Goal: Task Accomplishment & Management: Use online tool/utility

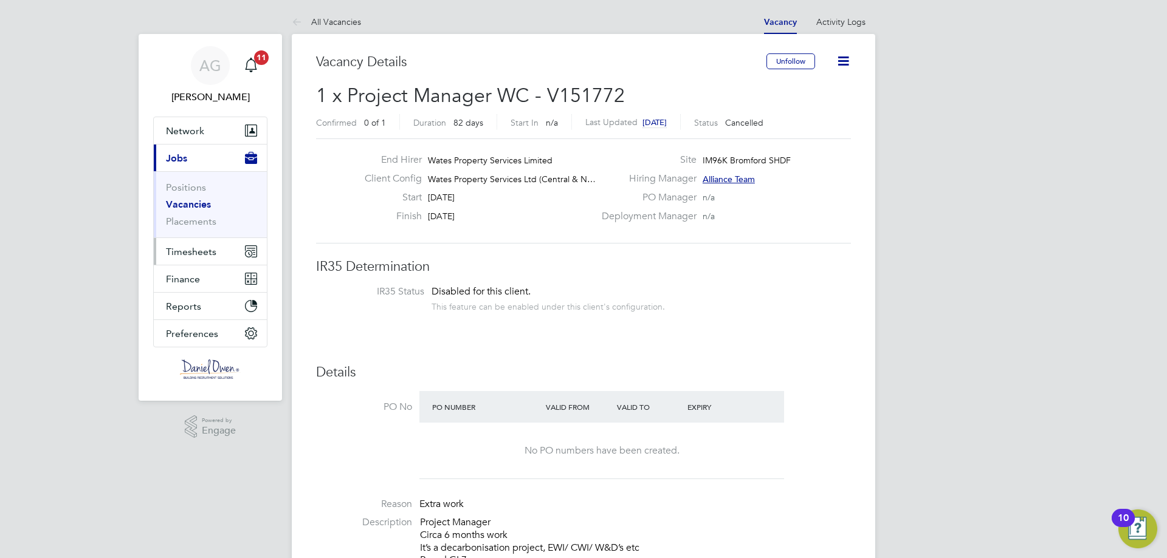
click at [204, 244] on button "Timesheets" at bounding box center [210, 251] width 113 height 27
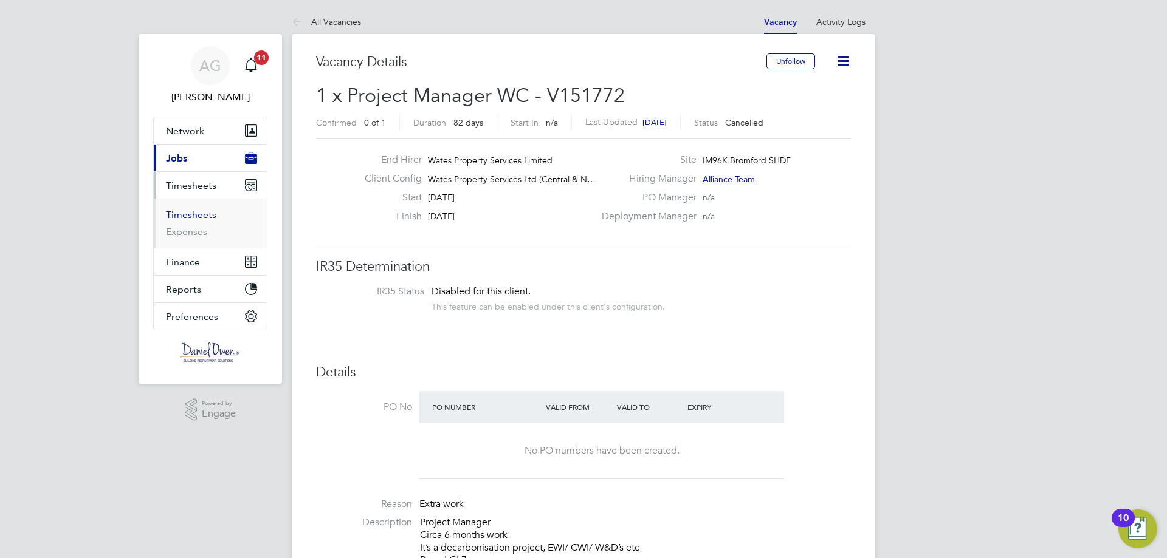
click at [186, 211] on link "Timesheets" at bounding box center [191, 215] width 50 height 12
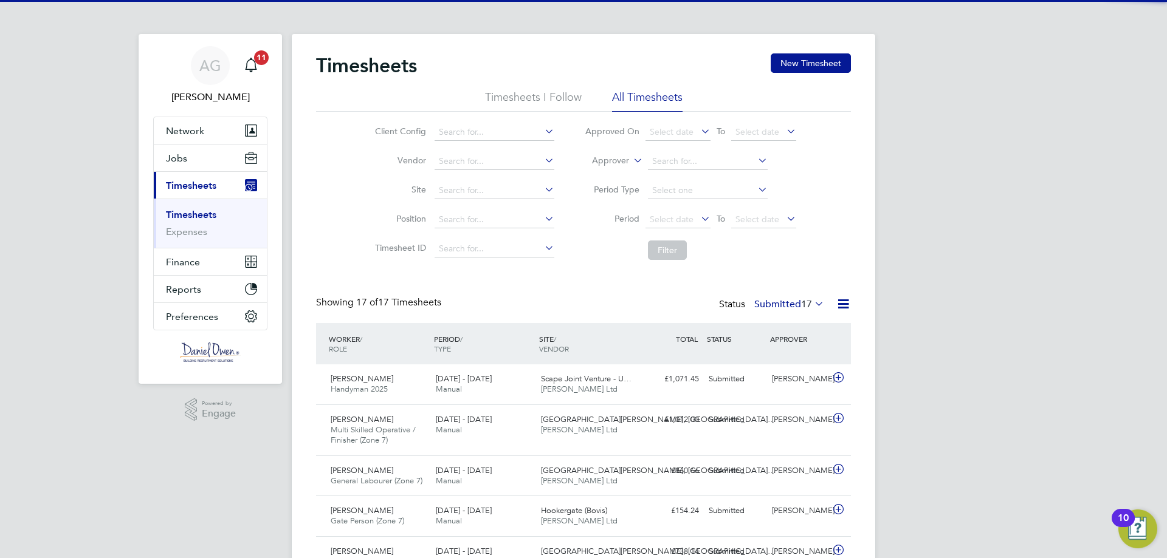
scroll to position [31, 106]
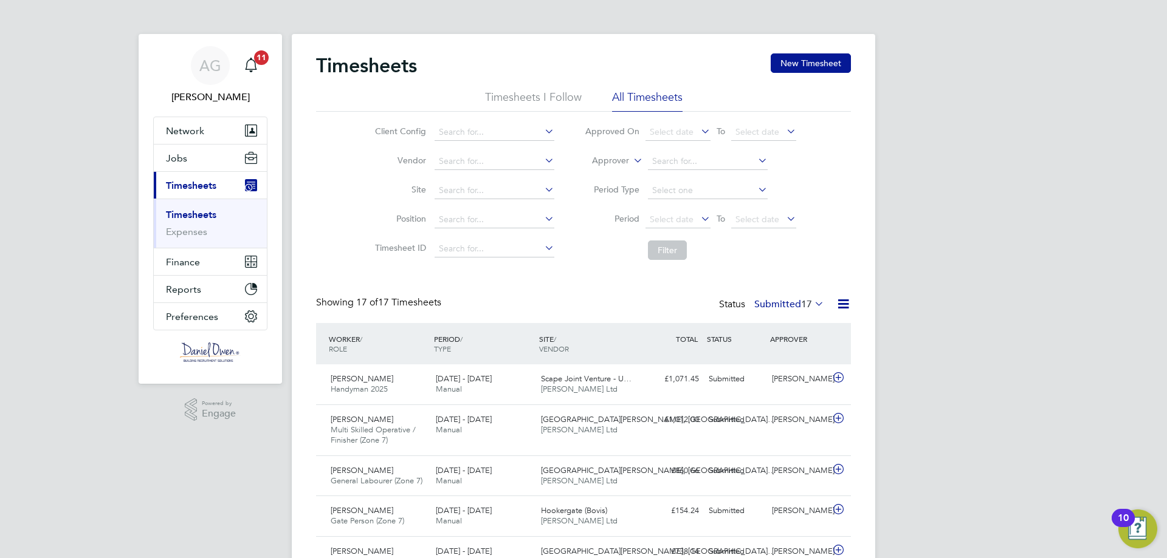
click at [812, 57] on button "New Timesheet" at bounding box center [810, 62] width 80 height 19
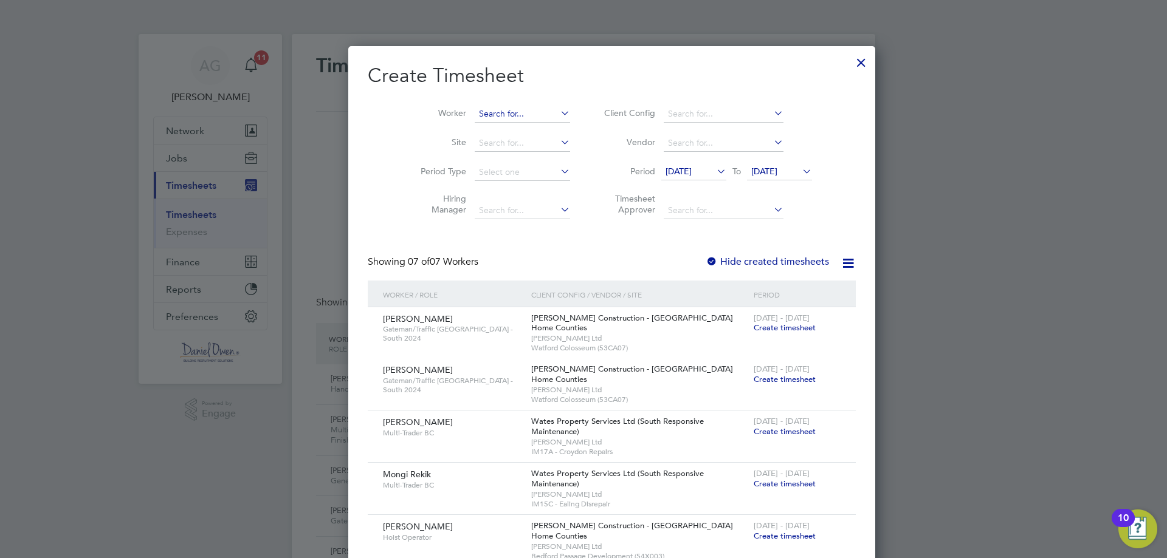
click at [480, 113] on input at bounding box center [522, 114] width 95 height 17
click at [523, 127] on b "Cook" at bounding box center [534, 130] width 22 height 10
type input "[PERSON_NAME]"
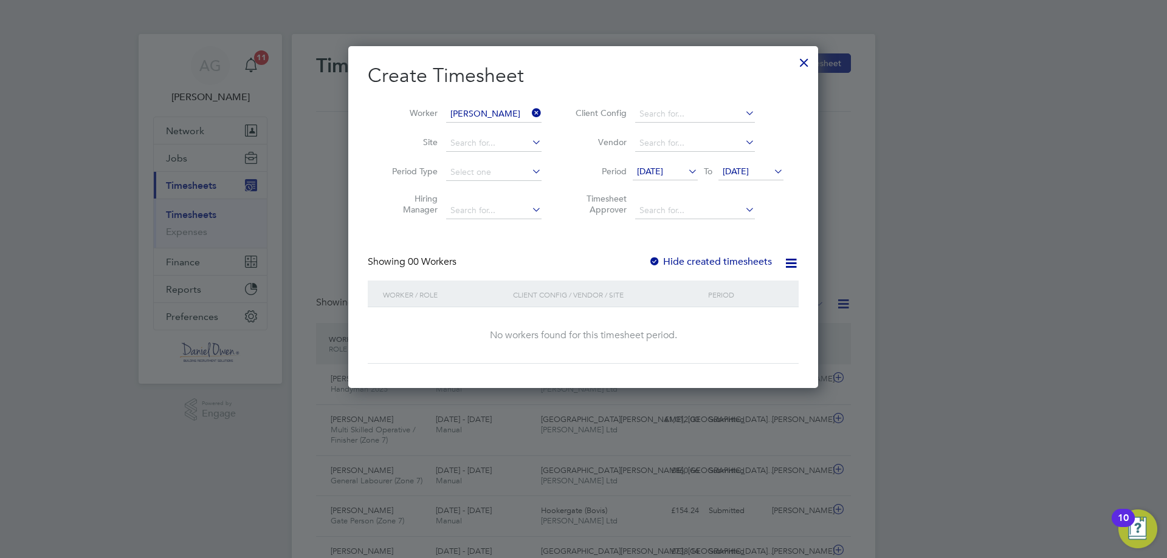
click at [653, 261] on div at bounding box center [654, 262] width 12 height 12
drag, startPoint x: 810, startPoint y: 68, endPoint x: 862, endPoint y: 35, distance: 62.0
click at [810, 67] on div at bounding box center [804, 60] width 22 height 22
